Goal: Task Accomplishment & Management: Manage account settings

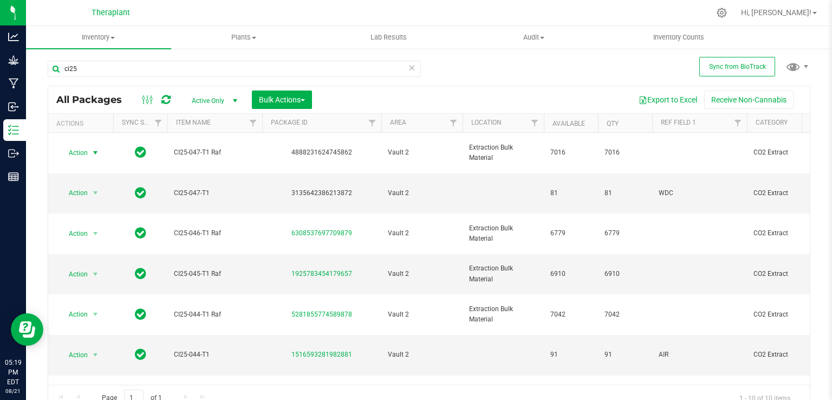
click at [408, 68] on icon at bounding box center [412, 67] width 8 height 13
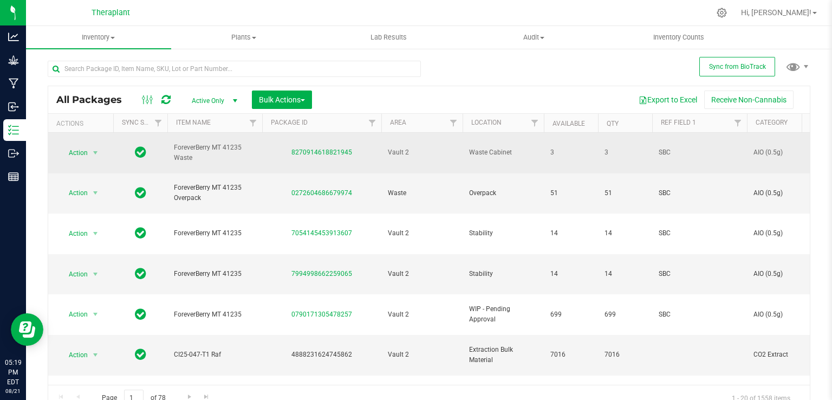
click at [76, 146] on span "Action" at bounding box center [73, 152] width 29 height 15
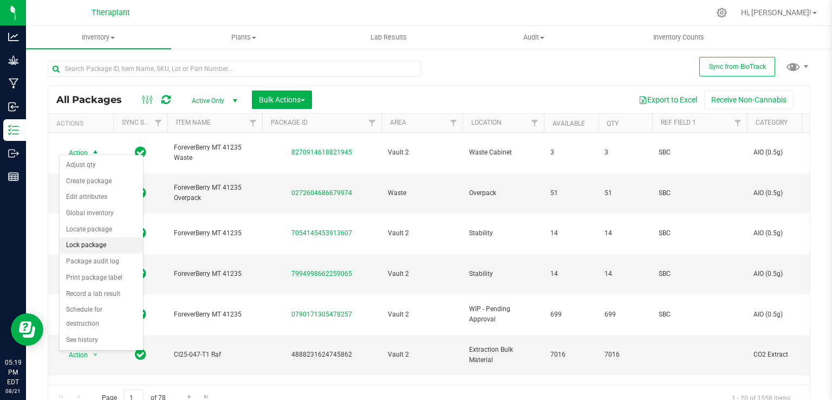
click at [84, 243] on li "Lock package" at bounding box center [101, 245] width 83 height 16
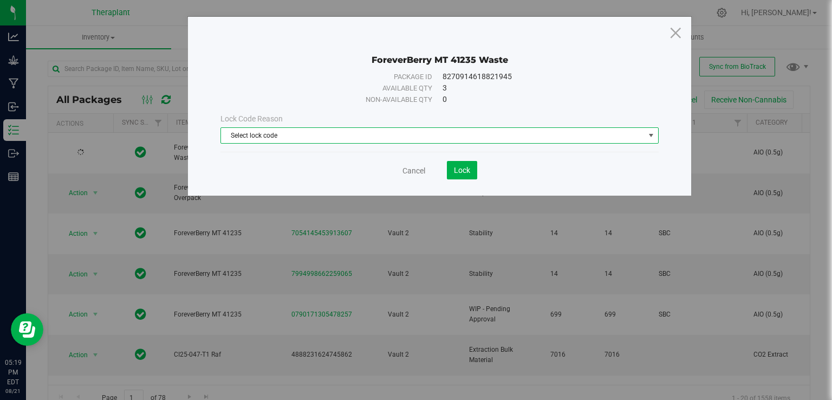
click at [364, 132] on span "Select lock code" at bounding box center [432, 135] width 423 height 15
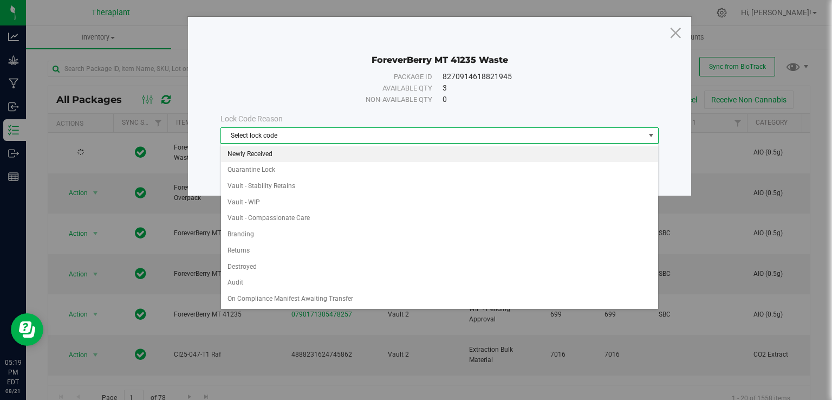
click at [239, 153] on li "Newly Received" at bounding box center [439, 154] width 437 height 16
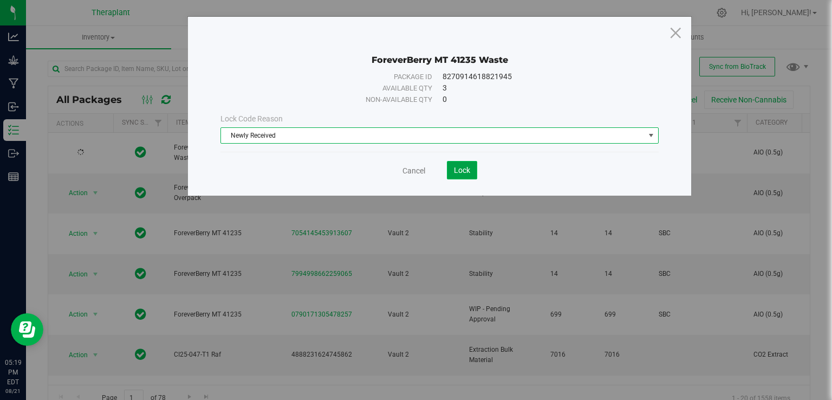
click at [455, 168] on span "Lock" at bounding box center [462, 170] width 16 height 9
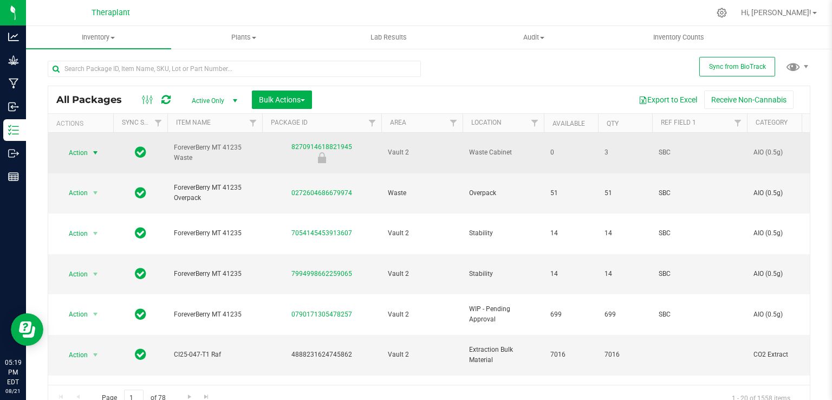
click at [89, 148] on span "select" at bounding box center [96, 152] width 14 height 15
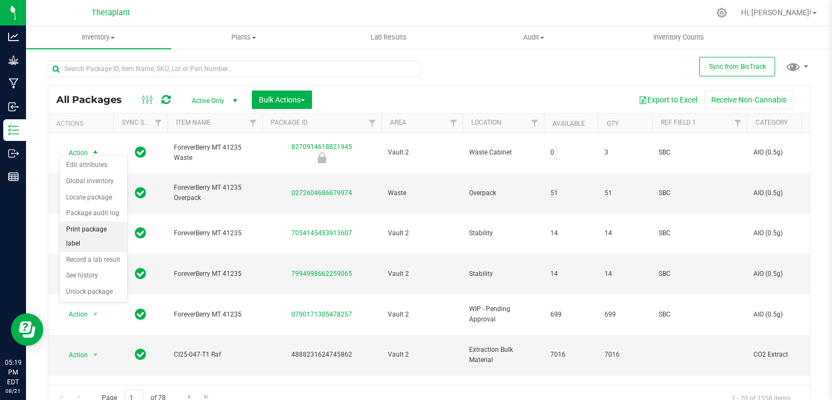
click at [86, 231] on li "Print package label" at bounding box center [94, 236] width 68 height 30
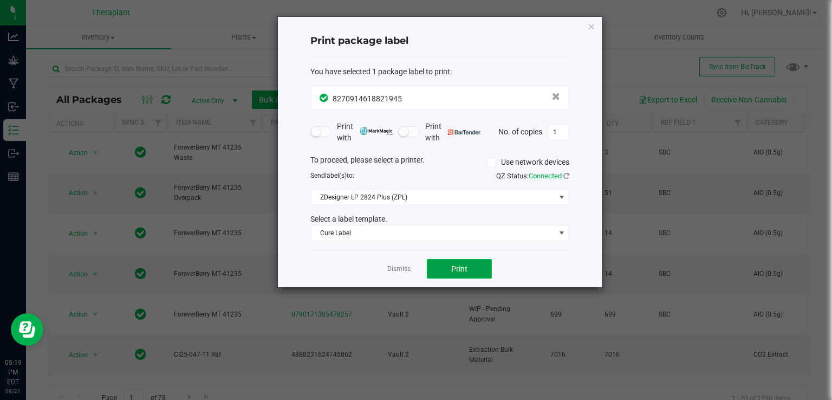
click at [442, 264] on button "Print" at bounding box center [459, 268] width 65 height 19
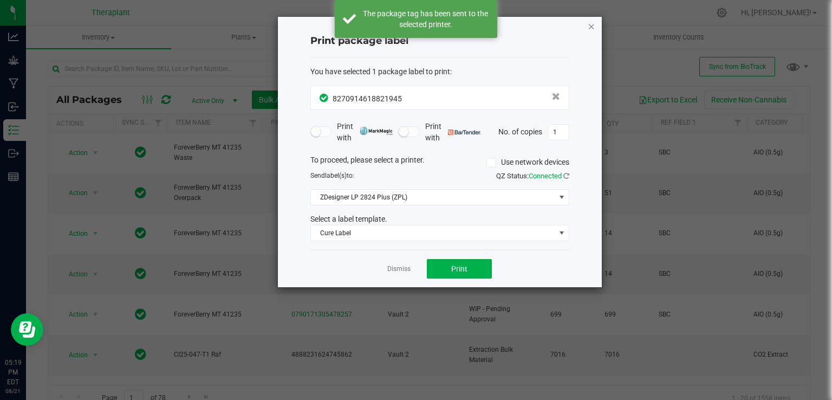
click at [587, 23] on icon "button" at bounding box center [591, 25] width 8 height 13
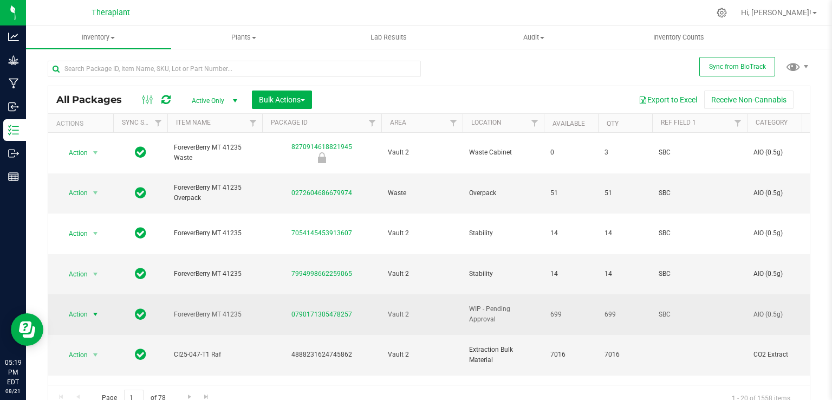
click at [93, 310] on span "select" at bounding box center [95, 314] width 9 height 9
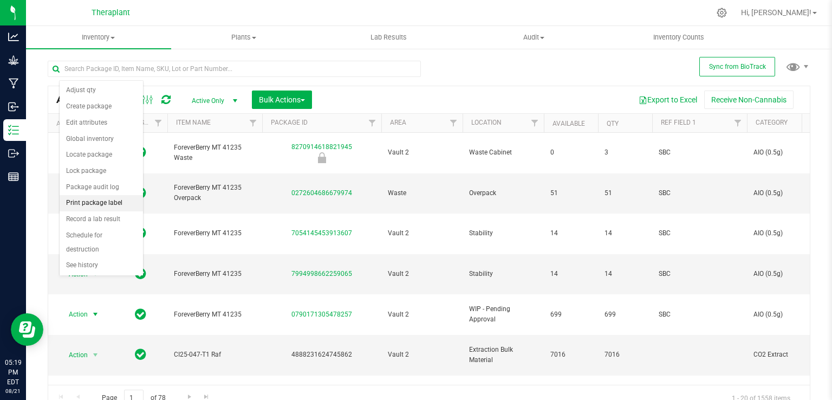
click at [90, 202] on li "Print package label" at bounding box center [101, 203] width 83 height 16
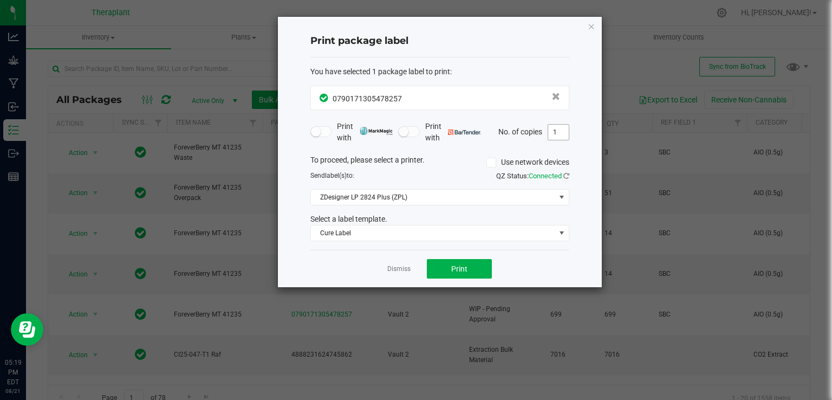
click at [556, 127] on input "1" at bounding box center [558, 132] width 21 height 15
type input "5"
click at [461, 264] on span "Print" at bounding box center [459, 268] width 16 height 9
click at [591, 28] on icon "button" at bounding box center [591, 25] width 8 height 13
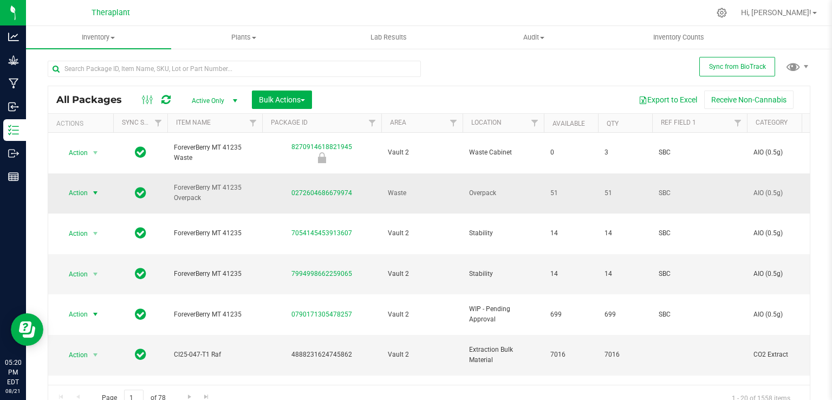
click at [71, 185] on span "Action" at bounding box center [73, 192] width 29 height 15
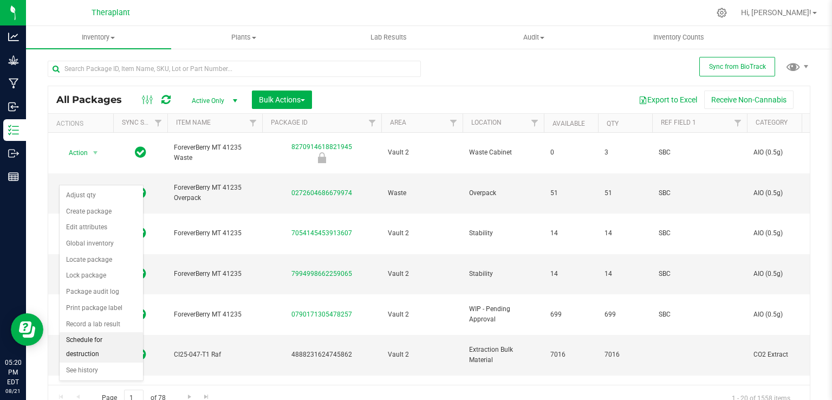
click at [102, 339] on li "Schedule for destruction" at bounding box center [101, 347] width 83 height 30
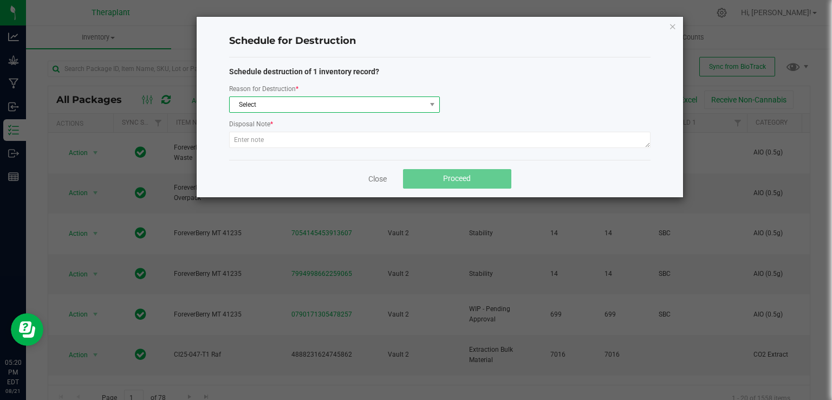
click at [287, 99] on span "Select" at bounding box center [328, 104] width 196 height 15
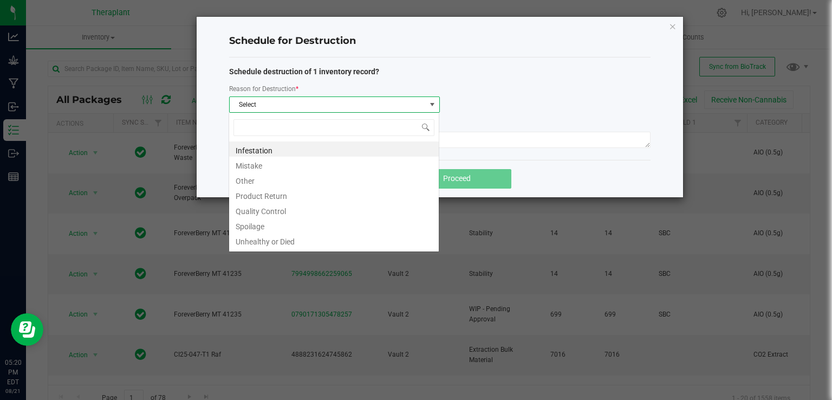
scroll to position [16, 210]
click at [254, 178] on li "Other" at bounding box center [334, 179] width 210 height 15
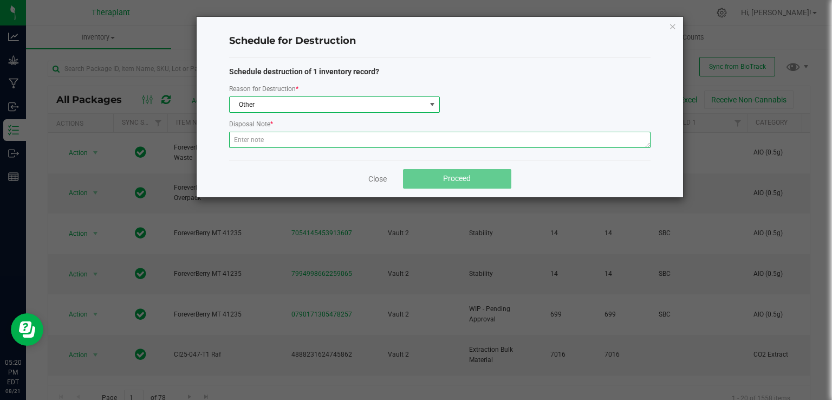
click at [255, 146] on textarea at bounding box center [439, 140] width 421 height 16
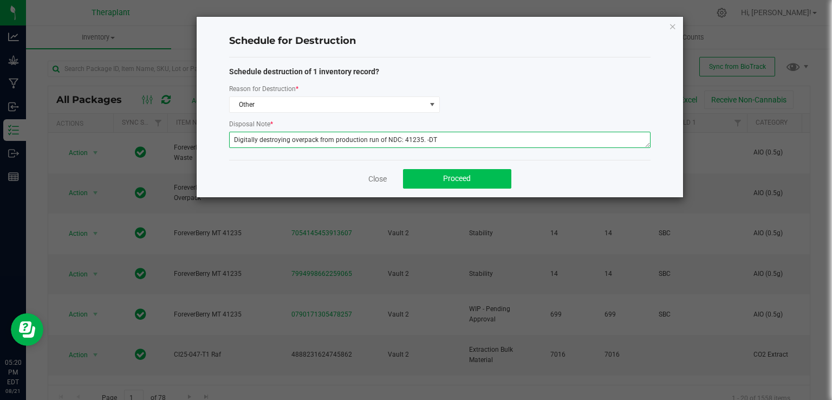
type textarea "Digitally destroying overpack from production run of NDC: 41235. -DT"
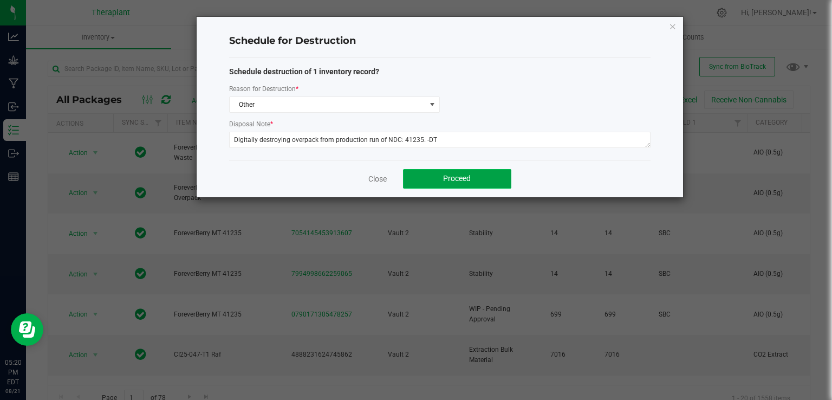
click at [484, 175] on button "Proceed" at bounding box center [457, 178] width 108 height 19
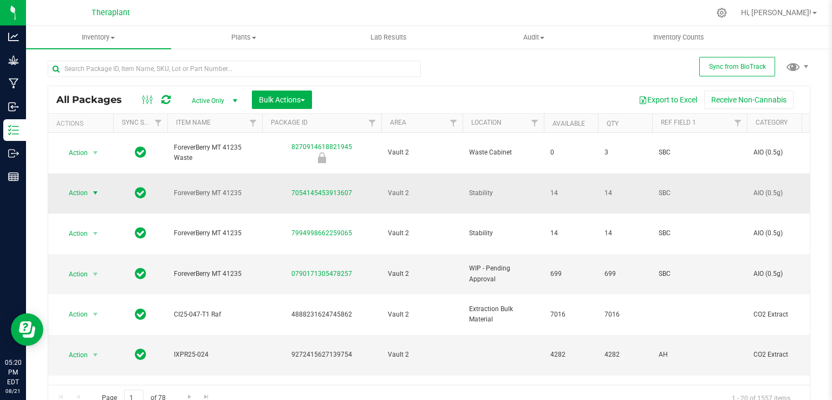
click at [83, 185] on span "Action" at bounding box center [73, 192] width 29 height 15
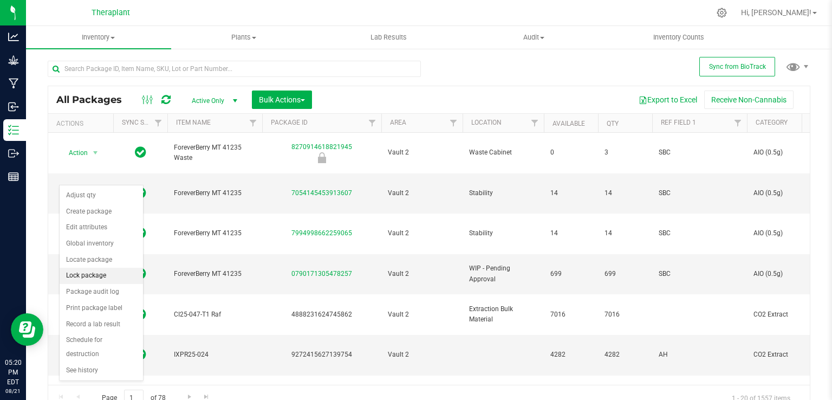
click at [87, 275] on li "Lock package" at bounding box center [101, 275] width 83 height 16
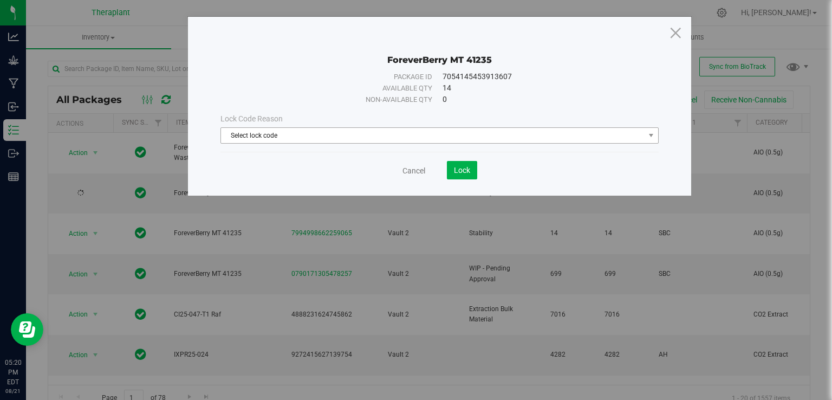
click at [344, 134] on span "Select lock code" at bounding box center [432, 135] width 423 height 15
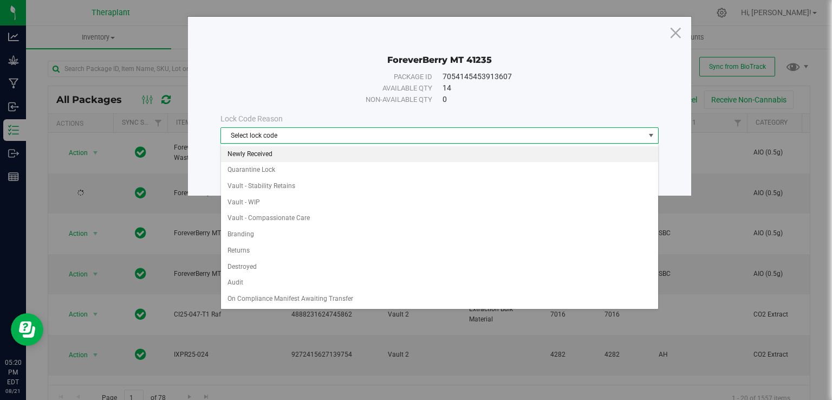
click at [267, 149] on li "Newly Received" at bounding box center [439, 154] width 437 height 16
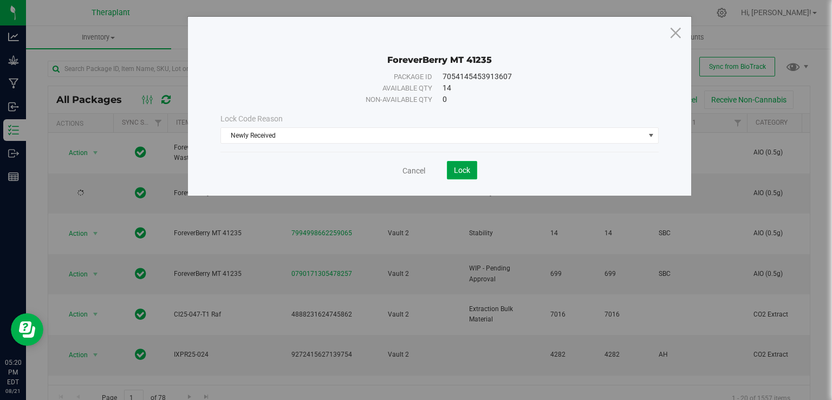
click at [454, 172] on button "Lock" at bounding box center [462, 170] width 30 height 18
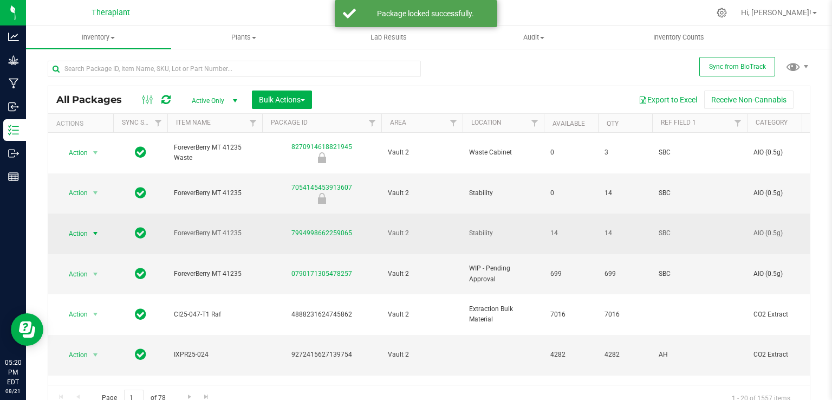
click at [77, 226] on span "Action" at bounding box center [73, 233] width 29 height 15
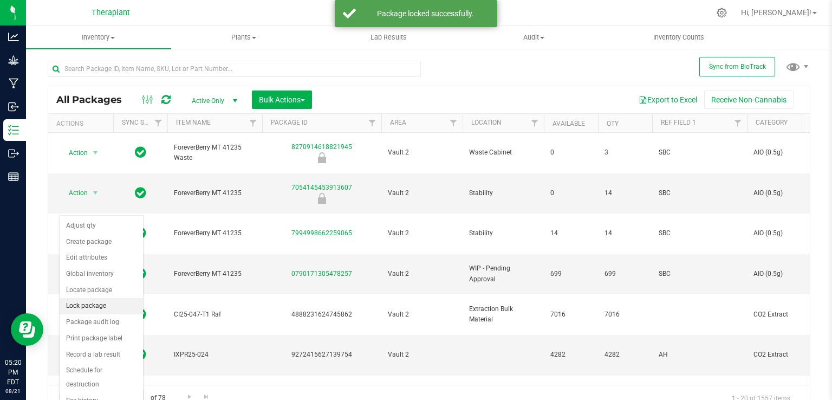
click at [89, 300] on li "Lock package" at bounding box center [101, 306] width 83 height 16
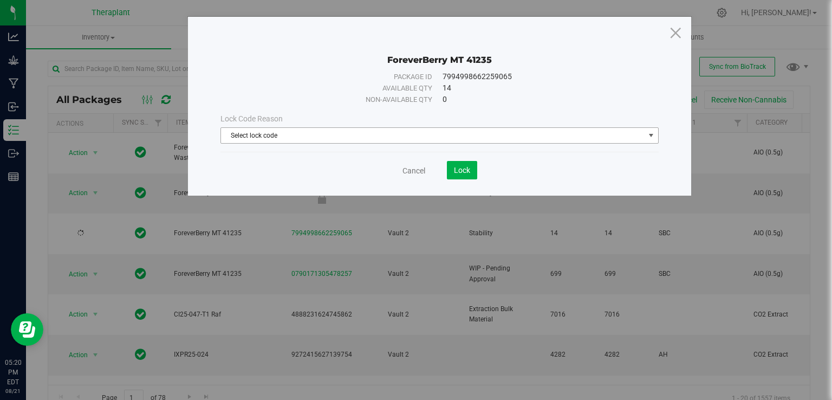
click at [271, 136] on span "Select lock code" at bounding box center [432, 135] width 423 height 15
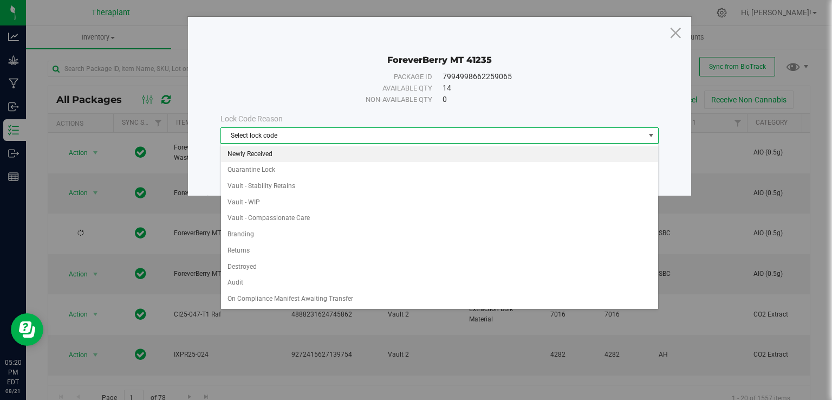
click at [265, 154] on li "Newly Received" at bounding box center [439, 154] width 437 height 16
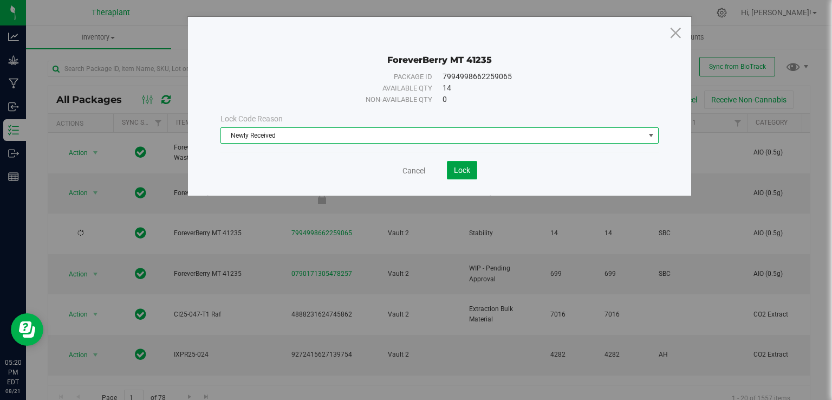
click at [473, 166] on button "Lock" at bounding box center [462, 170] width 30 height 18
